Goal: Navigation & Orientation: Find specific page/section

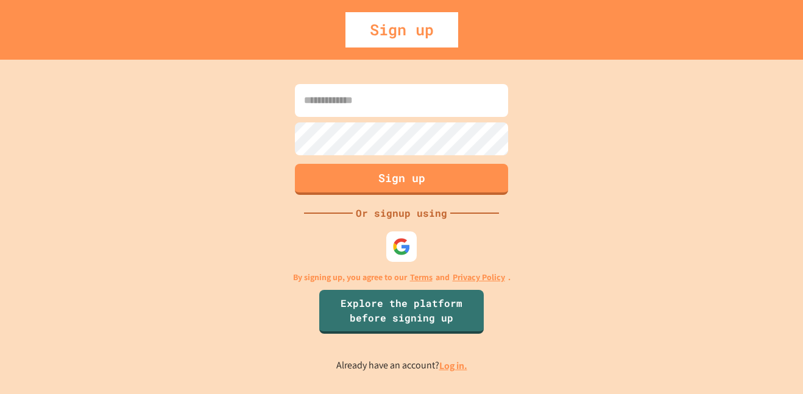
click at [446, 98] on input at bounding box center [401, 100] width 213 height 33
type input "*****"
click at [395, 244] on img at bounding box center [402, 247] width 18 height 18
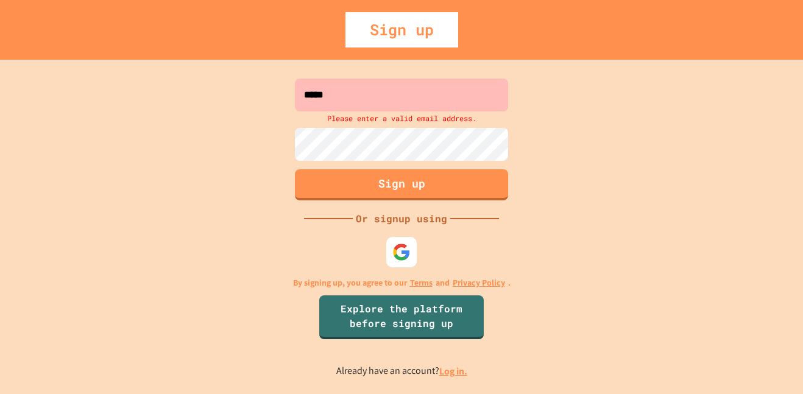
click at [442, 368] on link "Log in." at bounding box center [453, 371] width 28 height 13
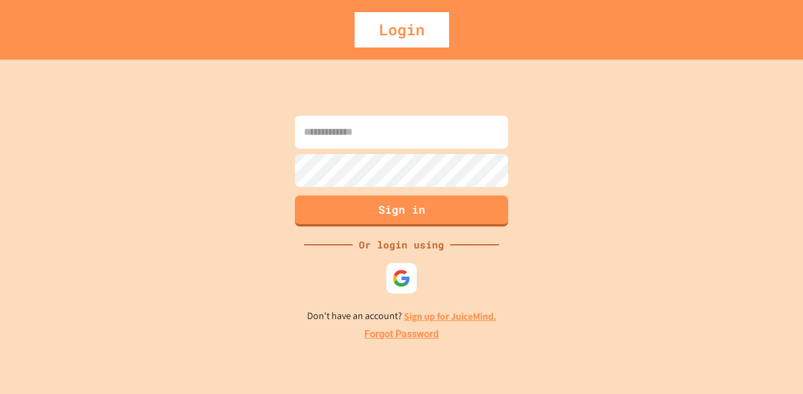
click at [403, 277] on img at bounding box center [402, 278] width 18 height 18
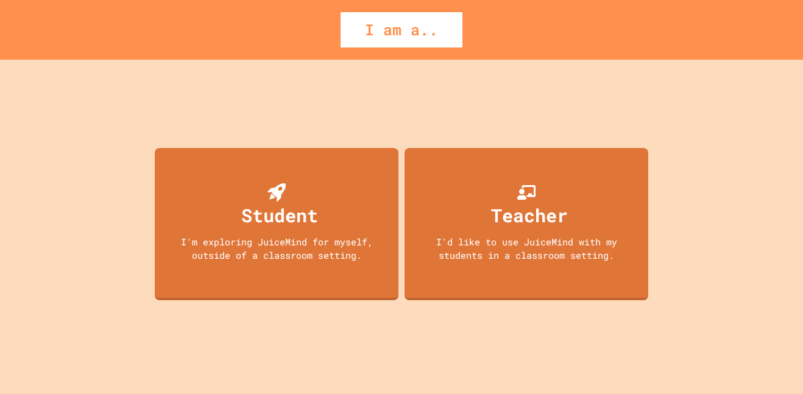
click at [203, 201] on div "Student I'm exploring JuiceMind for myself, outside of a classroom setting." at bounding box center [277, 224] width 244 height 152
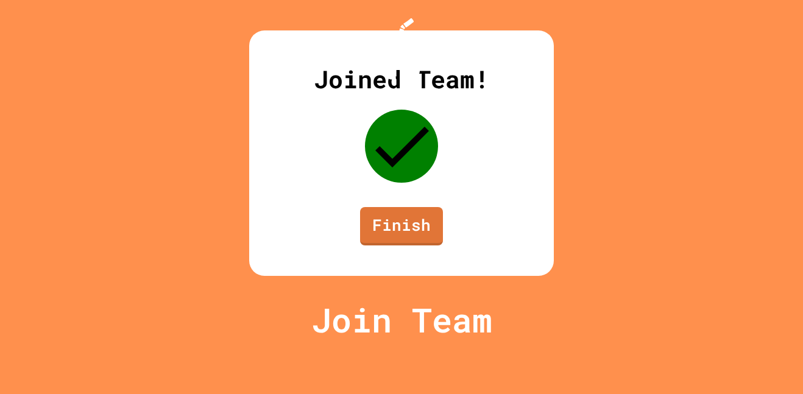
click at [418, 246] on link "Finish" at bounding box center [401, 226] width 83 height 38
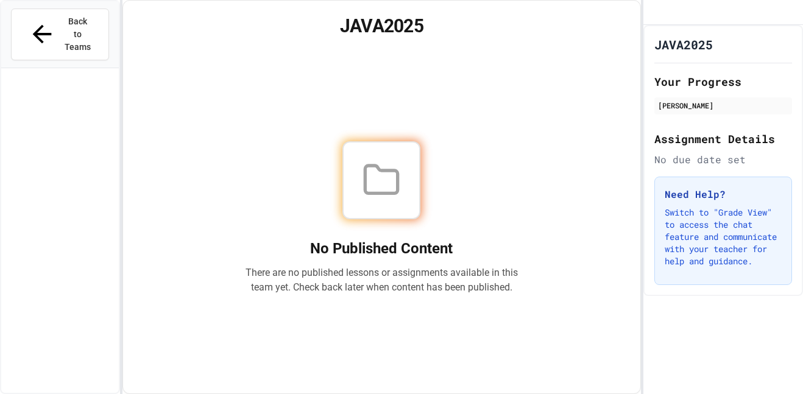
click at [35, 21] on div "Back to Teams" at bounding box center [60, 34] width 64 height 38
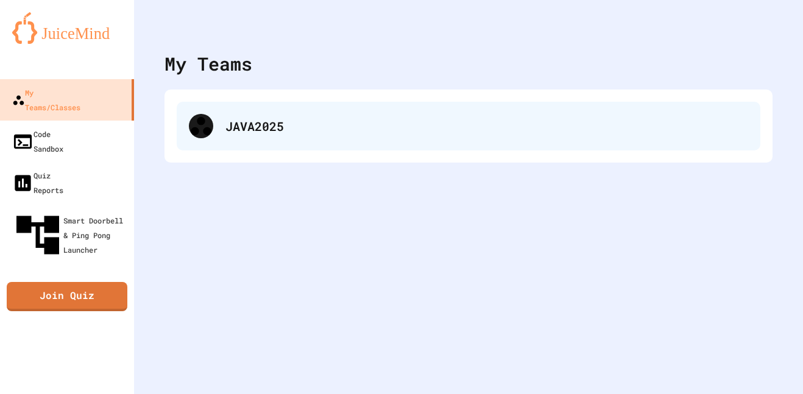
click at [228, 122] on div "JAVA2025" at bounding box center [487, 126] width 523 height 18
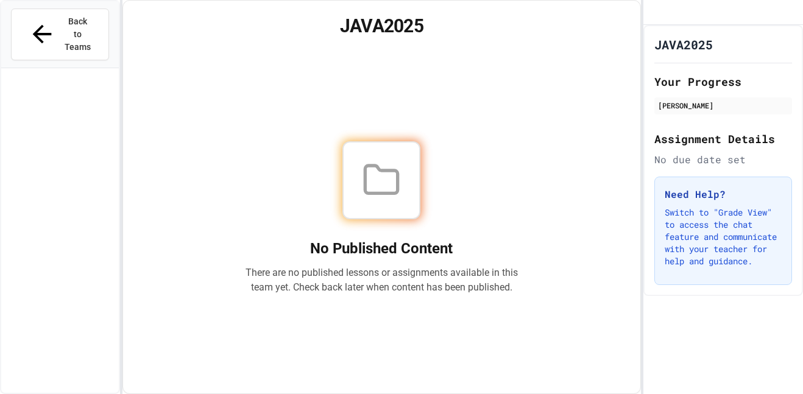
click at [63, 24] on span "Back to Teams" at bounding box center [77, 34] width 29 height 38
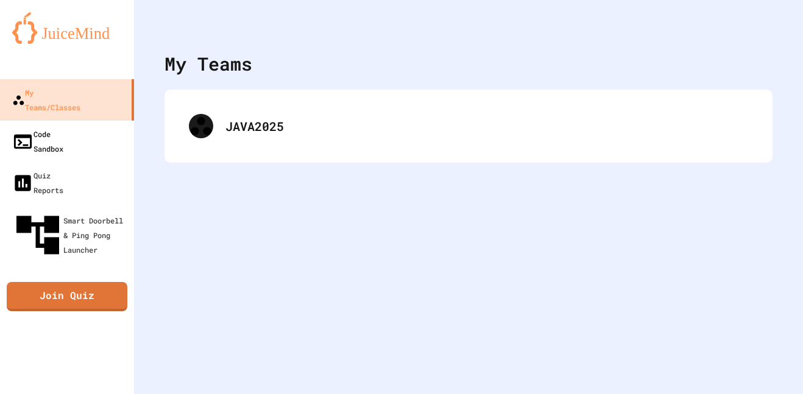
click at [56, 127] on div "Code Sandbox" at bounding box center [37, 141] width 51 height 29
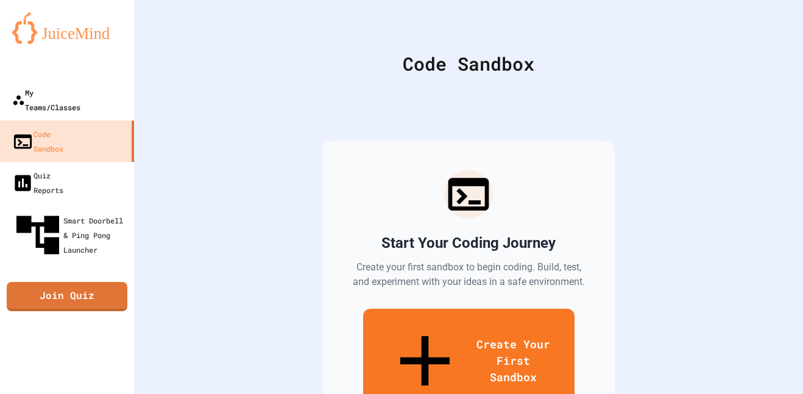
click at [30, 93] on div "My Teams/Classes" at bounding box center [46, 99] width 68 height 29
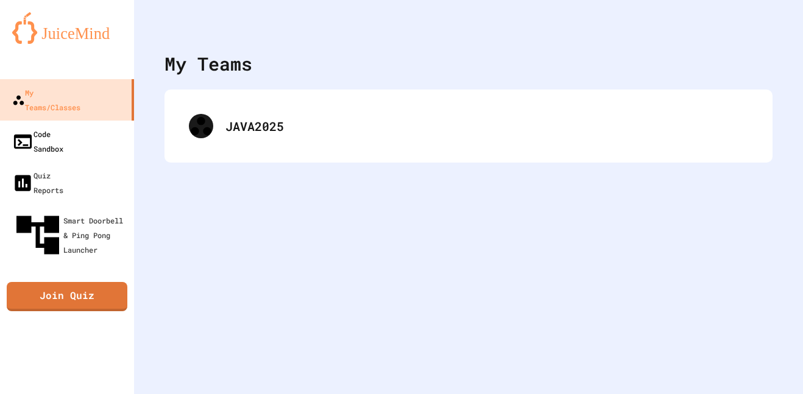
click at [40, 127] on div "Code Sandbox" at bounding box center [37, 141] width 51 height 29
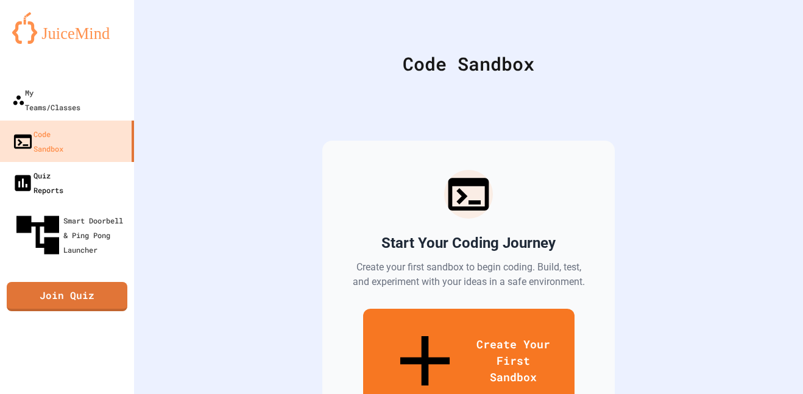
click at [49, 162] on link "Quiz Reports" at bounding box center [67, 182] width 134 height 41
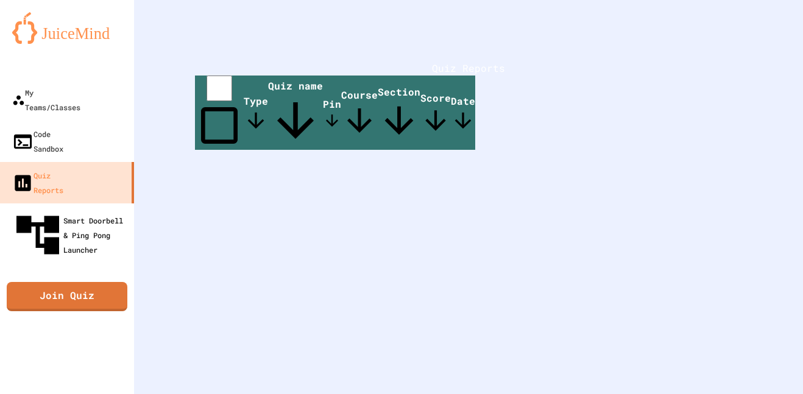
click at [58, 210] on div "Smart Doorbell & Ping Pong Launcher" at bounding box center [70, 235] width 117 height 51
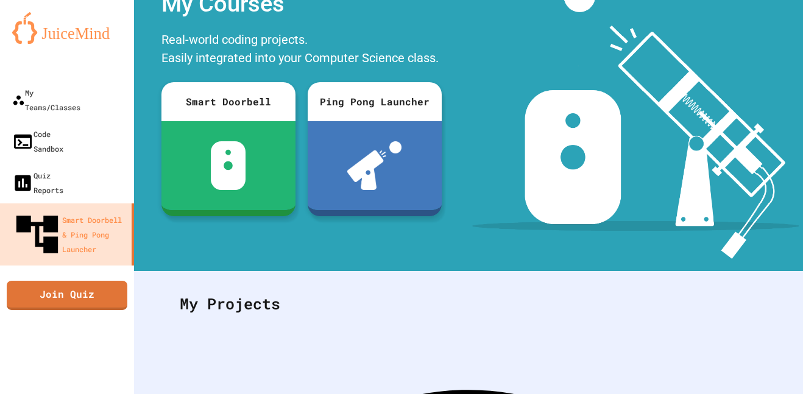
scroll to position [32, 0]
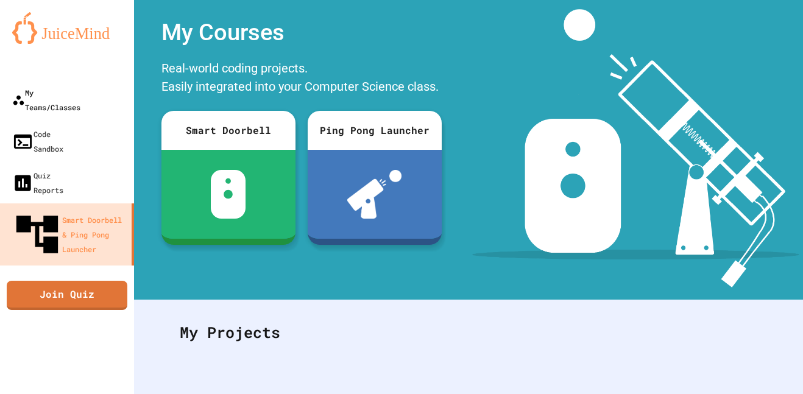
click at [50, 101] on link "My Teams/Classes" at bounding box center [67, 99] width 134 height 41
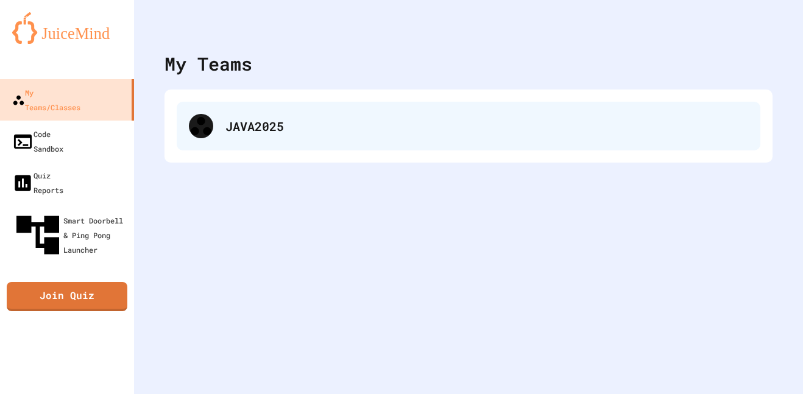
click at [204, 132] on icon at bounding box center [201, 126] width 24 height 24
